Goal: Navigation & Orientation: Find specific page/section

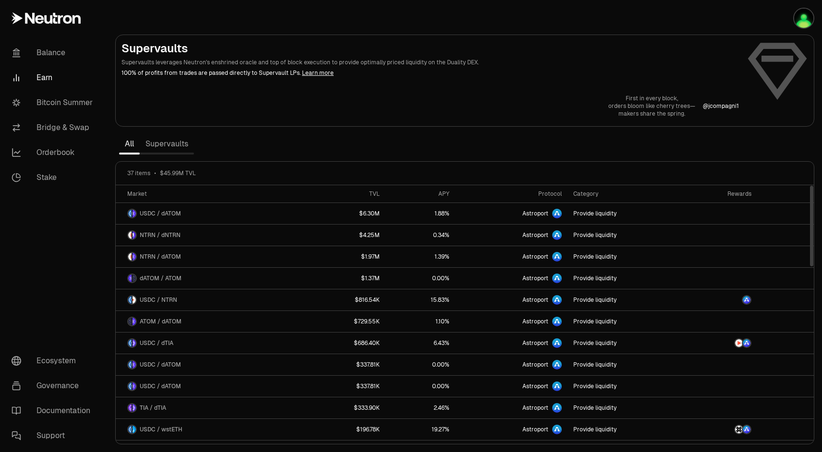
click at [165, 143] on link "Supervaults" at bounding box center [167, 143] width 54 height 19
